Goal: Communication & Community: Answer question/provide support

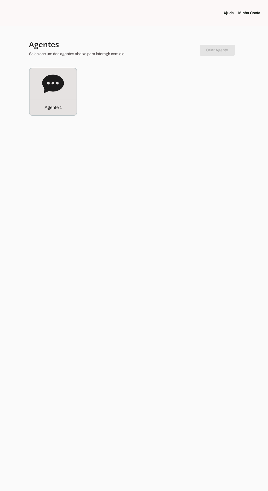
click at [45, 86] on icon at bounding box center [53, 84] width 22 height 19
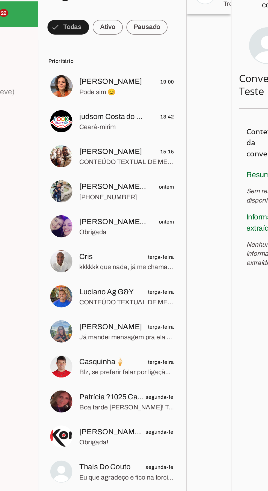
click at [101, 69] on span "Pode sim 😊" at bounding box center [121, 71] width 56 height 5
